Goal: Task Accomplishment & Management: Manage account settings

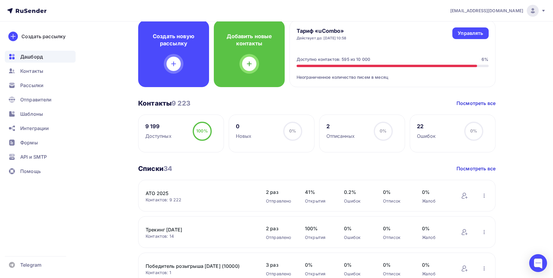
scroll to position [50, 0]
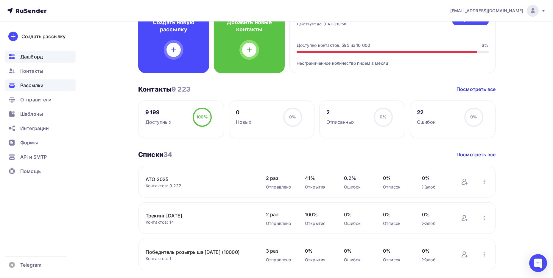
click at [27, 82] on span "Рассылки" at bounding box center [31, 85] width 23 height 7
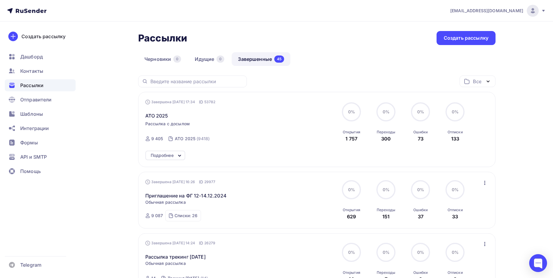
click at [252, 62] on link "Завершенные 45" at bounding box center [261, 59] width 59 height 14
click at [159, 115] on span "ATO 2025" at bounding box center [156, 115] width 23 height 7
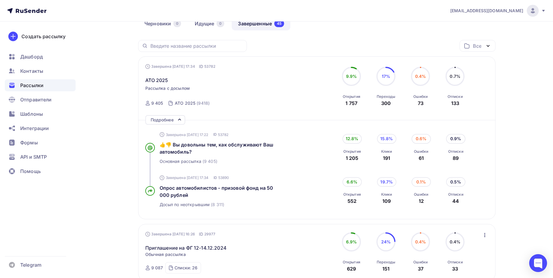
scroll to position [50, 0]
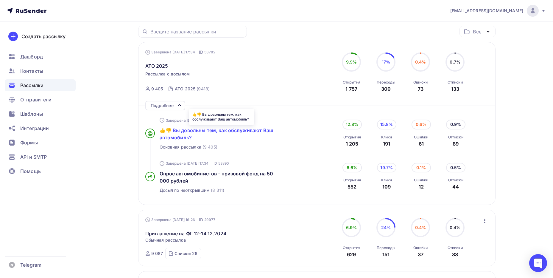
click at [233, 132] on span "👍👎 Вы довольны тем, как обслуживают Ваш автомобиль?" at bounding box center [217, 133] width 114 height 13
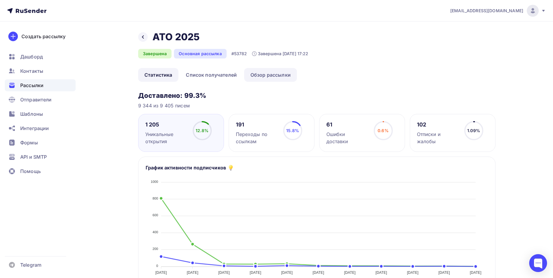
click at [261, 74] on link "Обзор рассылки" at bounding box center [270, 75] width 53 height 14
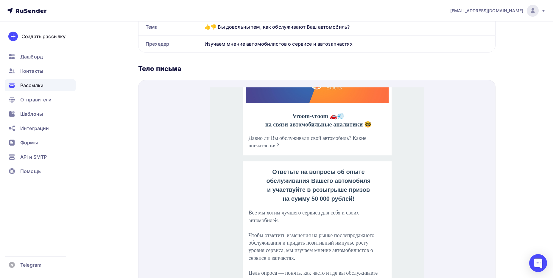
scroll to position [50, 0]
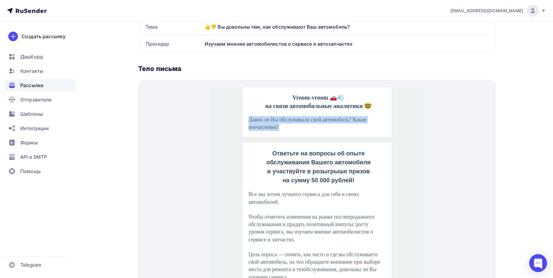
drag, startPoint x: 247, startPoint y: 113, endPoint x: 305, endPoint y: 118, distance: 58.3
click at [305, 118] on p "Давно ли Вы обслуживали свой автомобиль? Какие впечатления?" at bounding box center [316, 116] width 137 height 15
copy p "Давно ли Вы обслуживали свой автомобиль? Какие впечатления?"
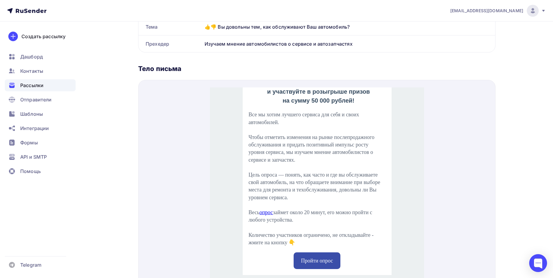
scroll to position [149, 0]
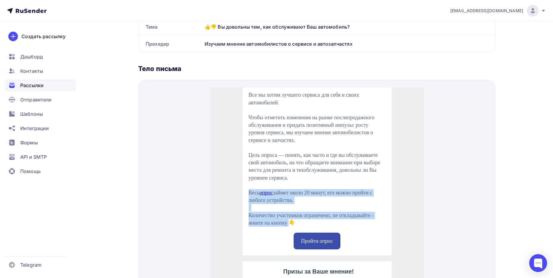
drag, startPoint x: 340, startPoint y: 232, endPoint x: 245, endPoint y: 202, distance: 99.7
click at [245, 202] on td "Все мы хотим лучшего сервиса для себя и своих автомобилей. Чтобы отметить измен…" at bounding box center [316, 151] width 149 height 141
copy div "Весь опрос займет около 20 минут, его можно пройти с любого устройства. Количес…"
click at [279, 168] on p "Цель опроса — понять, как часто и где вы обслуживаете свой автомобиль, на что о…" at bounding box center [316, 159] width 137 height 30
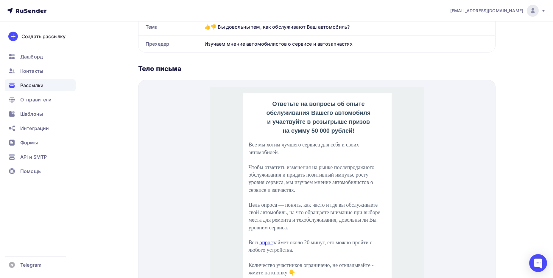
scroll to position [0, 0]
